Goal: Task Accomplishment & Management: Complete application form

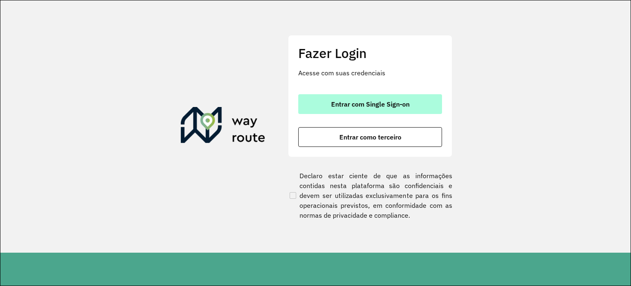
click at [370, 104] on span "Entrar com Single Sign-on" at bounding box center [370, 104] width 79 height 7
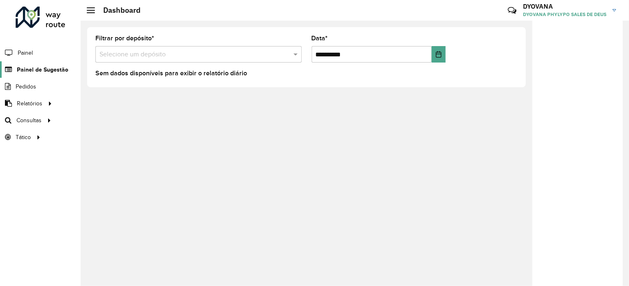
click at [40, 69] on span "Painel de Sugestão" at bounding box center [42, 69] width 51 height 9
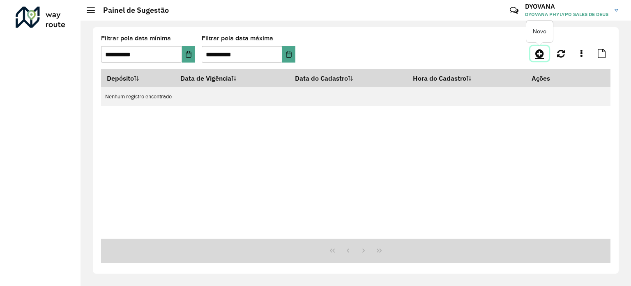
click at [544, 52] on icon at bounding box center [540, 54] width 9 height 10
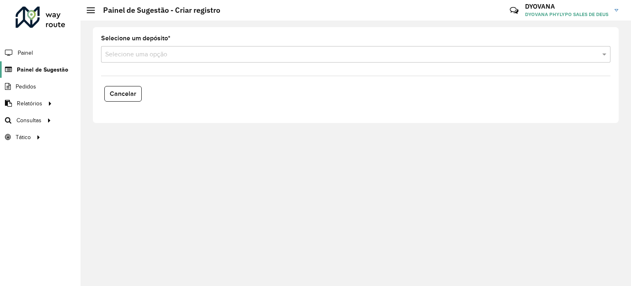
click at [35, 72] on span "Painel de Sugestão" at bounding box center [42, 69] width 51 height 9
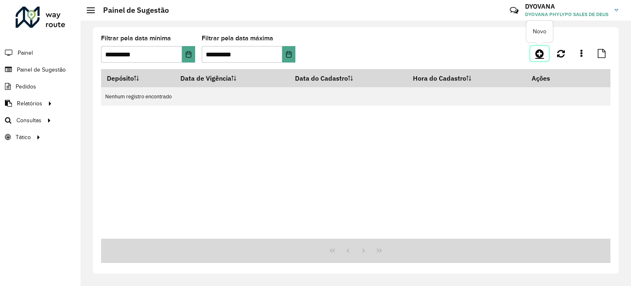
click at [534, 53] on link at bounding box center [540, 53] width 19 height 15
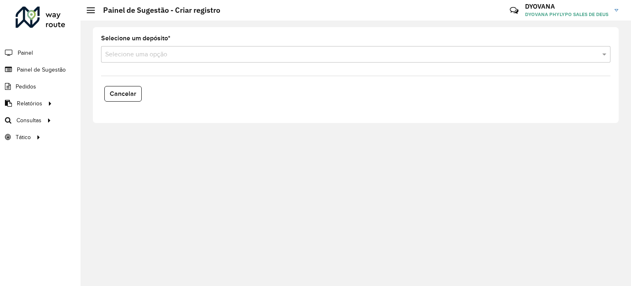
click at [148, 54] on input "text" at bounding box center [347, 55] width 485 height 10
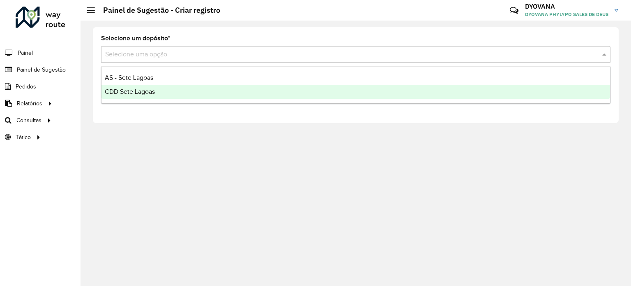
click at [148, 90] on span "CDD Sete Lagoas" at bounding box center [130, 91] width 50 height 7
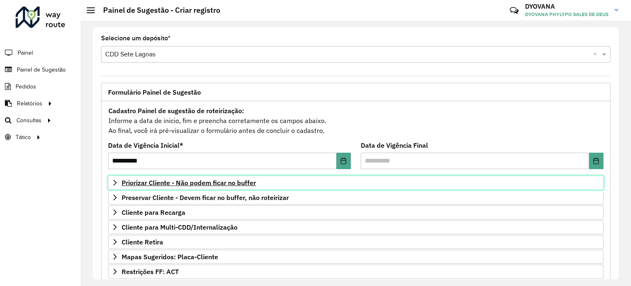
click at [181, 180] on span "Priorizar Cliente - Não podem ficar no buffer" at bounding box center [189, 182] width 134 height 7
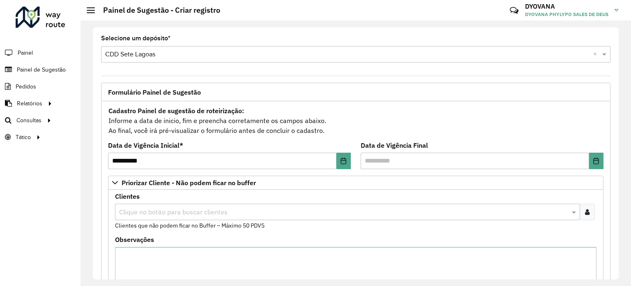
click at [587, 210] on icon at bounding box center [587, 211] width 5 height 7
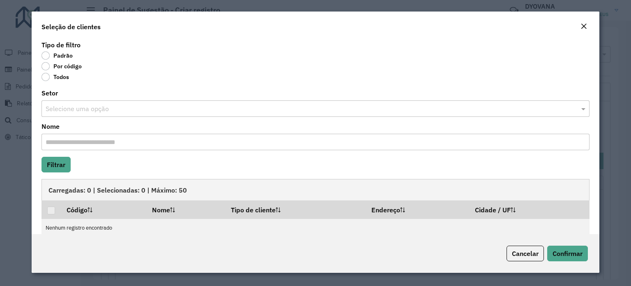
click at [46, 67] on label "Por código" at bounding box center [62, 66] width 40 height 8
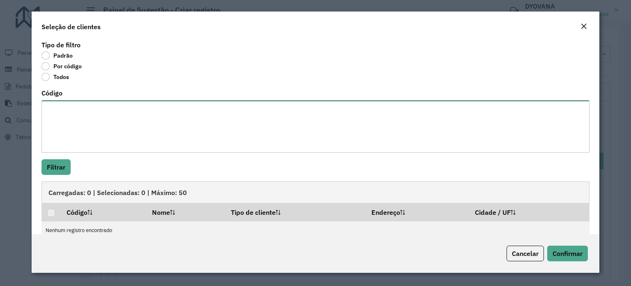
click at [74, 121] on textarea "Código" at bounding box center [316, 126] width 548 height 52
paste textarea "**** **** **** ***** ***** **** ***** **** **** ***** **** ***** ***** *****"
type textarea "**** **** **** ***** ***** **** ***** **** **** ***** **** ***** ***** *****"
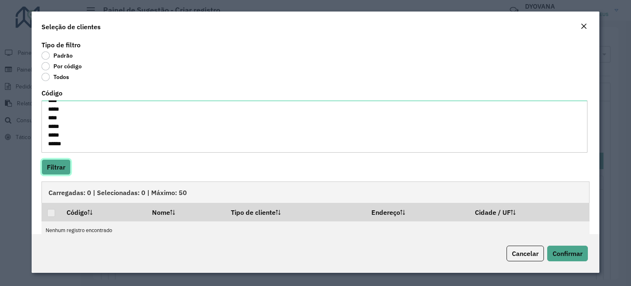
click at [56, 167] on button "Filtrar" at bounding box center [56, 167] width 29 height 16
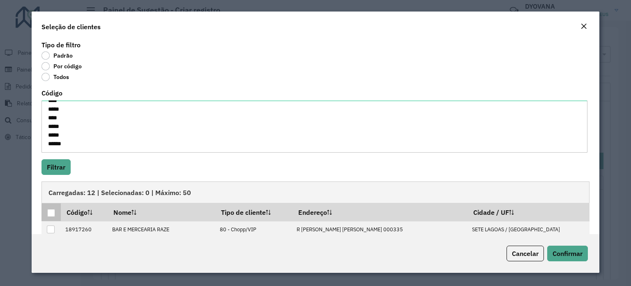
click at [51, 209] on div at bounding box center [51, 213] width 8 height 8
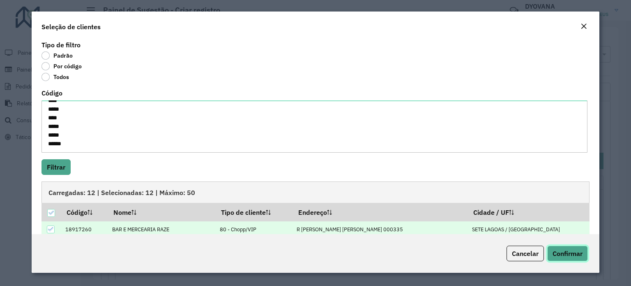
click at [574, 256] on span "Confirmar" at bounding box center [568, 253] width 30 height 8
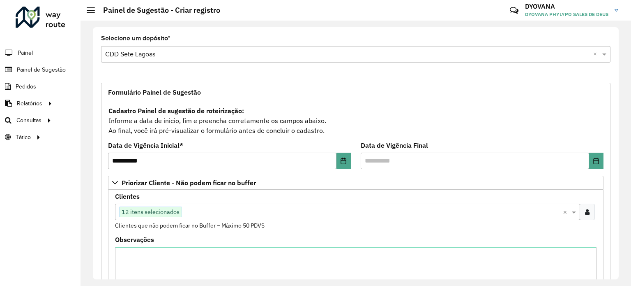
click at [201, 211] on input "text" at bounding box center [372, 212] width 381 height 10
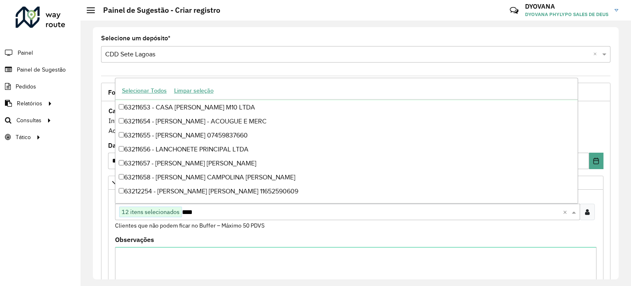
scroll to position [0, 0]
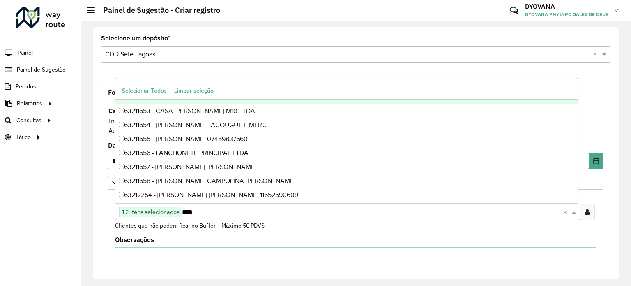
type input "*****"
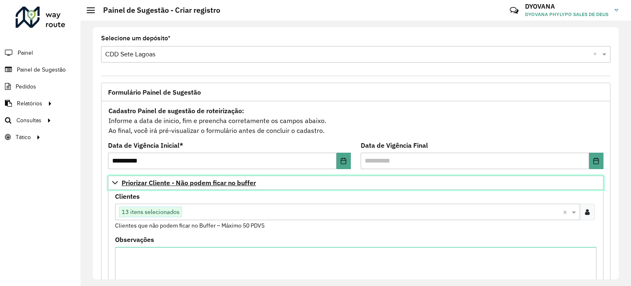
click at [155, 180] on span "Priorizar Cliente - Não podem ficar no buffer" at bounding box center [189, 182] width 134 height 7
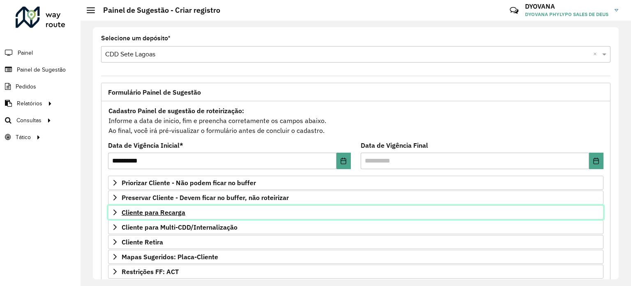
click at [167, 210] on span "Cliente para Recarga" at bounding box center [154, 212] width 64 height 7
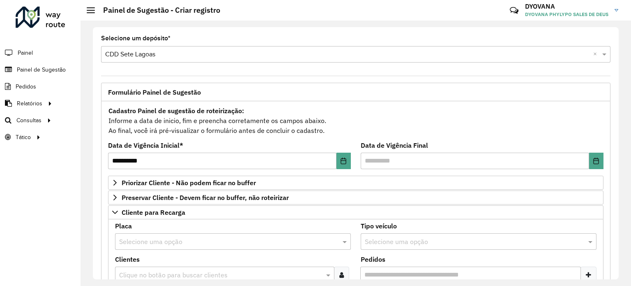
click at [174, 242] on input "text" at bounding box center [224, 242] width 211 height 10
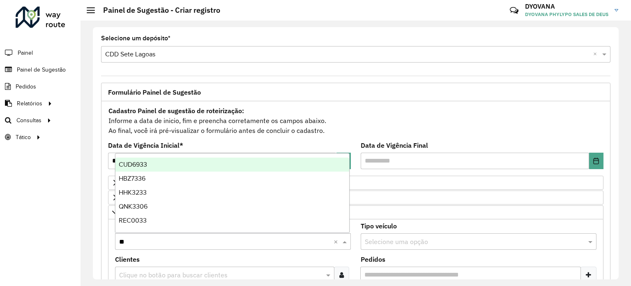
type input "*"
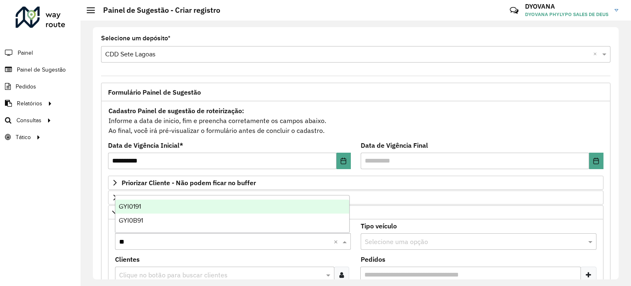
type input "***"
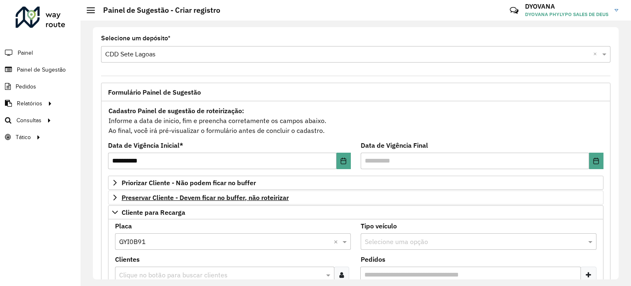
scroll to position [82, 0]
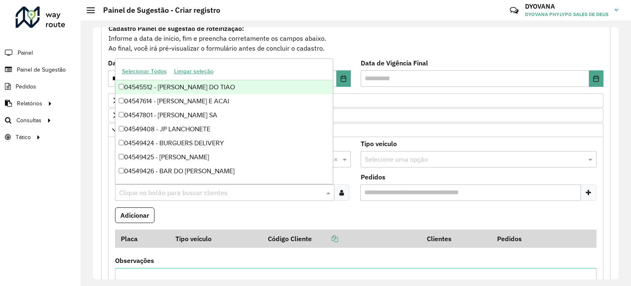
click at [174, 189] on input "text" at bounding box center [220, 193] width 207 height 10
type input "****"
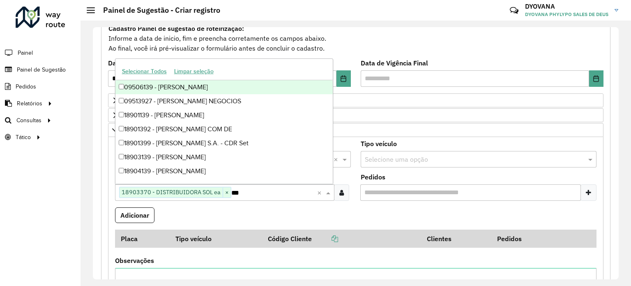
type input "****"
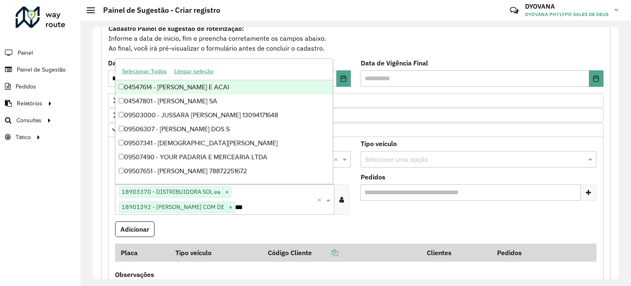
type input "****"
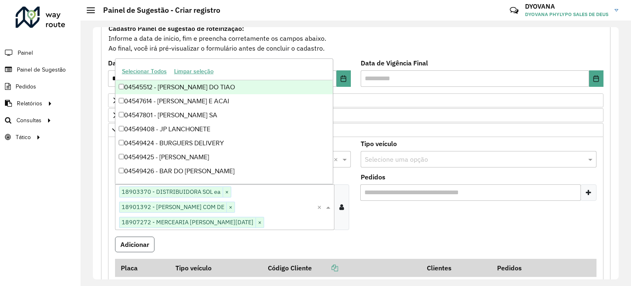
click at [137, 244] on button "Adicionar" at bounding box center [134, 244] width 39 height 16
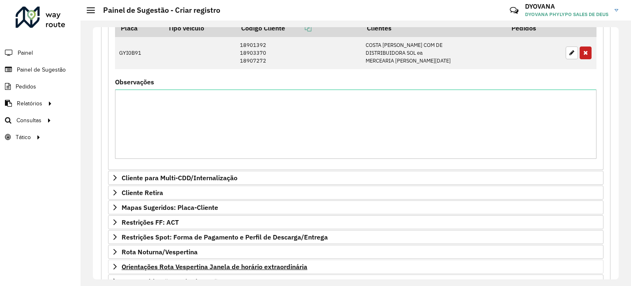
scroll to position [364, 0]
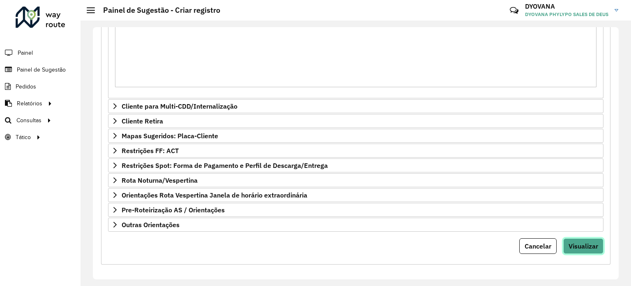
click at [594, 242] on span "Visualizar" at bounding box center [584, 246] width 30 height 8
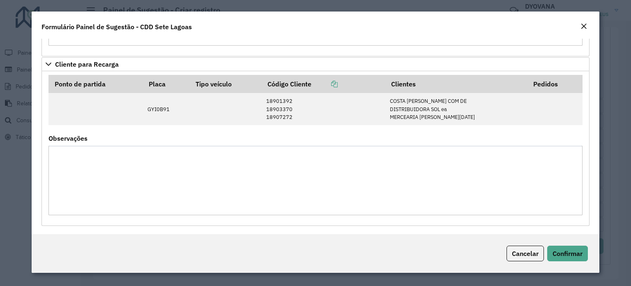
scroll to position [371, 0]
click at [588, 252] on div "Cancelar Confirmar" at bounding box center [316, 253] width 568 height 39
click at [576, 252] on span "Confirmar" at bounding box center [568, 253] width 30 height 8
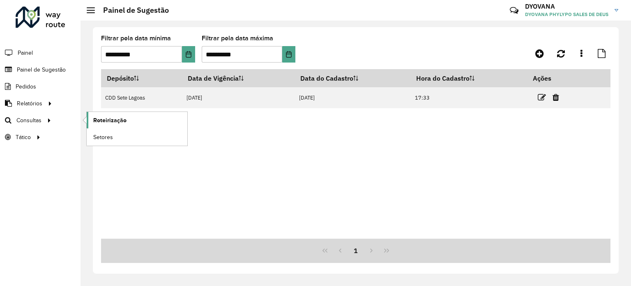
click at [97, 119] on span "Roteirização" at bounding box center [109, 120] width 33 height 9
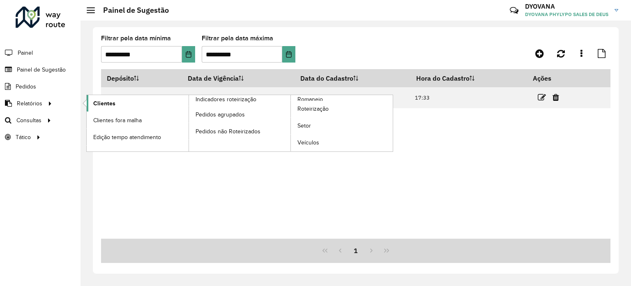
click at [101, 102] on span "Clientes" at bounding box center [104, 103] width 22 height 9
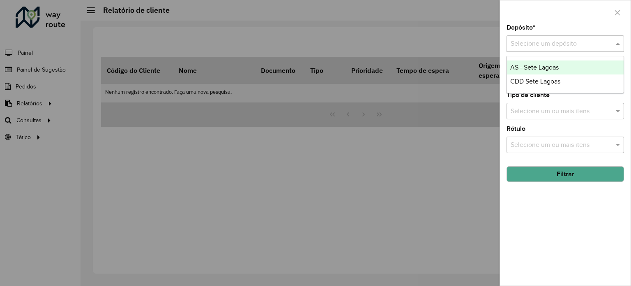
click at [543, 45] on input "text" at bounding box center [557, 44] width 93 height 10
click at [541, 67] on span "AS - Sete Lagoas" at bounding box center [535, 67] width 49 height 7
click at [533, 45] on input "text" at bounding box center [557, 44] width 93 height 10
click at [539, 67] on span "CDD Sete Lagoas" at bounding box center [536, 67] width 50 height 7
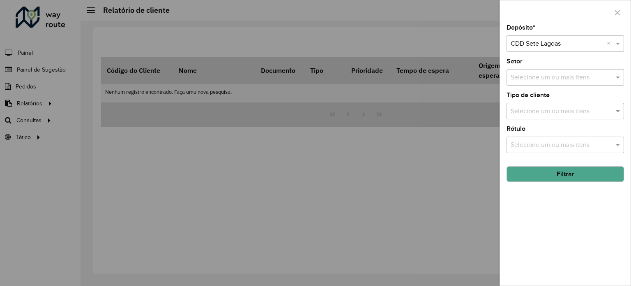
click at [570, 171] on button "Filtrar" at bounding box center [566, 174] width 118 height 16
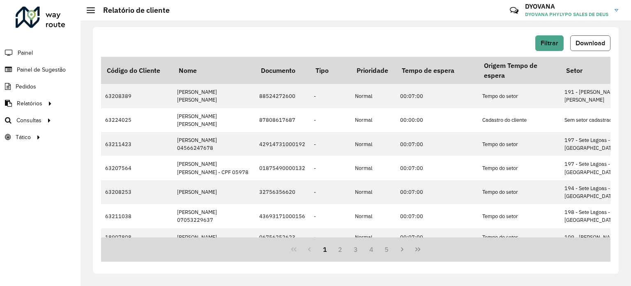
click at [597, 42] on span "Download" at bounding box center [591, 42] width 30 height 7
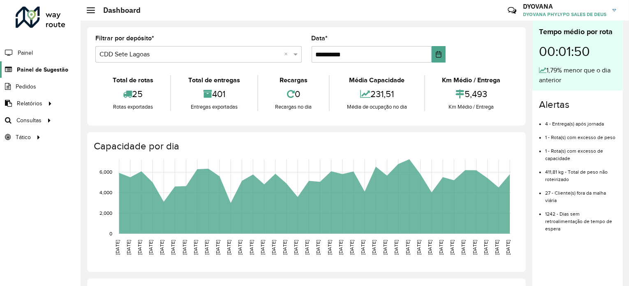
click at [56, 69] on span "Painel de Sugestão" at bounding box center [42, 69] width 51 height 9
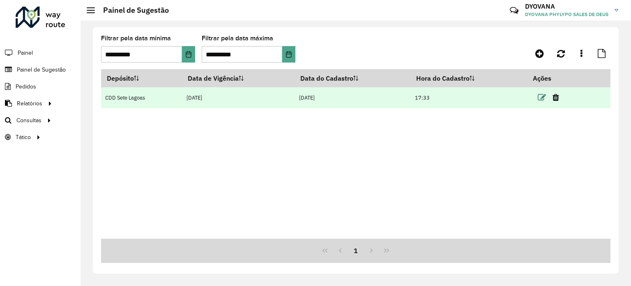
click at [541, 98] on icon at bounding box center [542, 97] width 8 height 8
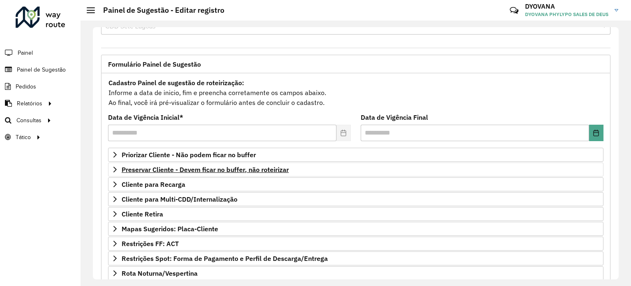
scroll to position [41, 0]
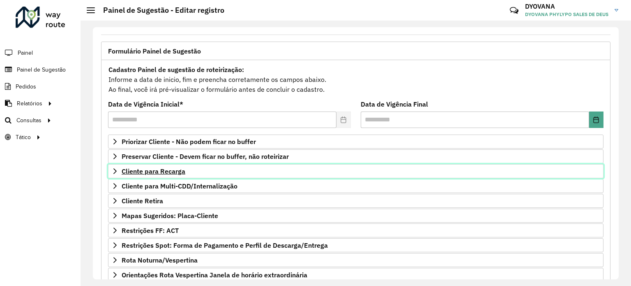
click at [171, 170] on span "Cliente para Recarga" at bounding box center [154, 171] width 64 height 7
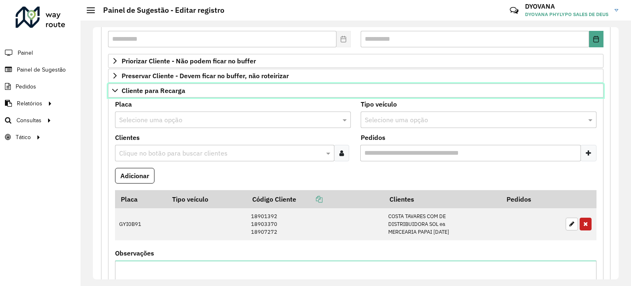
scroll to position [206, 0]
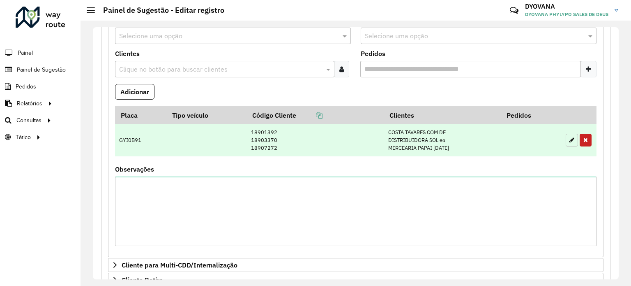
click at [570, 137] on icon "button" at bounding box center [572, 140] width 5 height 6
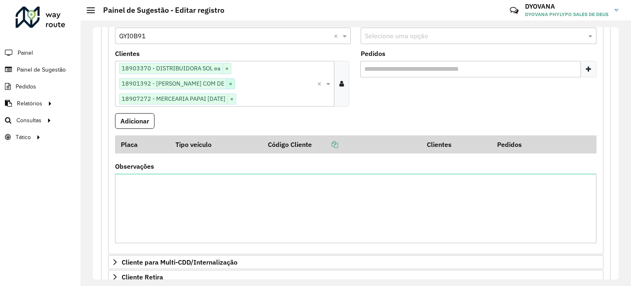
click at [228, 83] on span "×" at bounding box center [231, 84] width 8 height 10
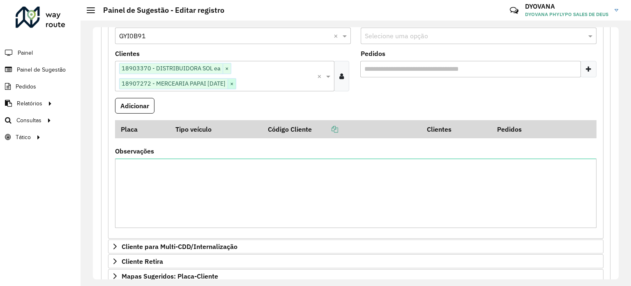
click at [230, 84] on span "×" at bounding box center [232, 84] width 8 height 10
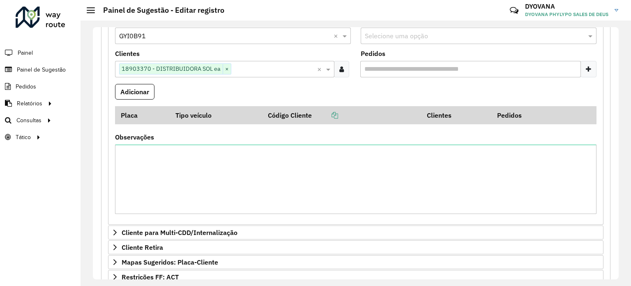
click at [249, 70] on input "text" at bounding box center [274, 70] width 86 height 10
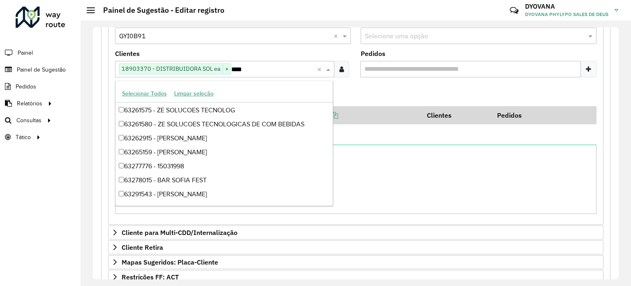
scroll to position [0, 0]
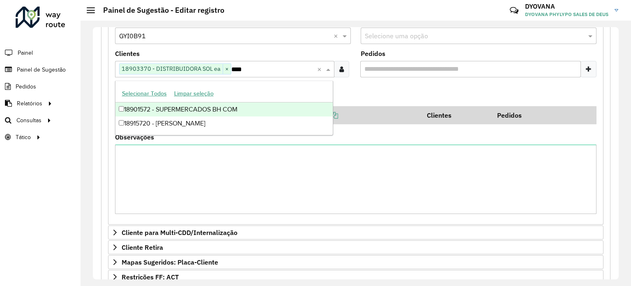
type input "*****"
click at [223, 108] on div "18915720 - ELVECIO SILVEIRA" at bounding box center [225, 109] width 218 height 14
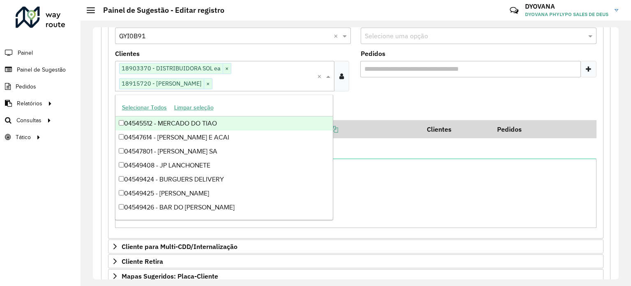
click at [419, 96] on formly-field "Pedidos" at bounding box center [479, 74] width 246 height 47
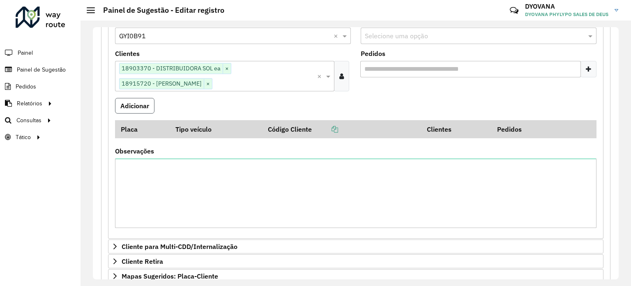
click at [120, 111] on button "Adicionar" at bounding box center [134, 106] width 39 height 16
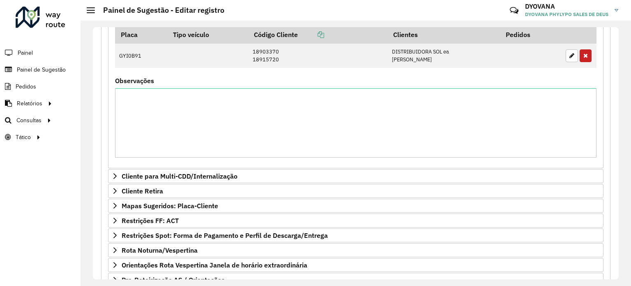
scroll to position [356, 0]
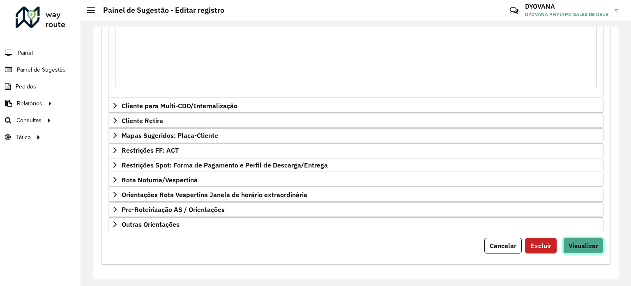
click at [586, 238] on button "Visualizar" at bounding box center [584, 246] width 40 height 16
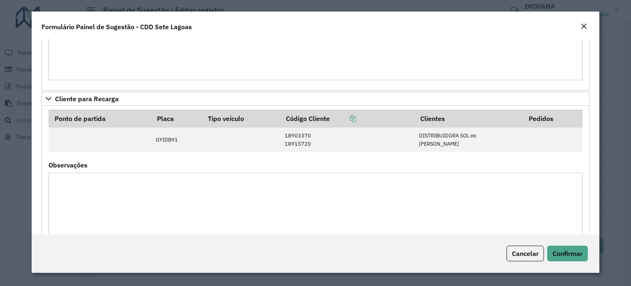
scroll to position [363, 0]
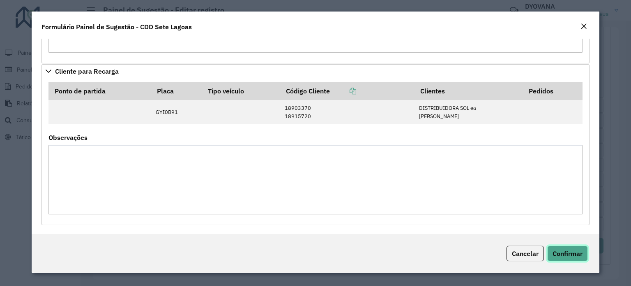
click at [567, 249] on span "Confirmar" at bounding box center [568, 253] width 30 height 8
